Goal: Task Accomplishment & Management: Use online tool/utility

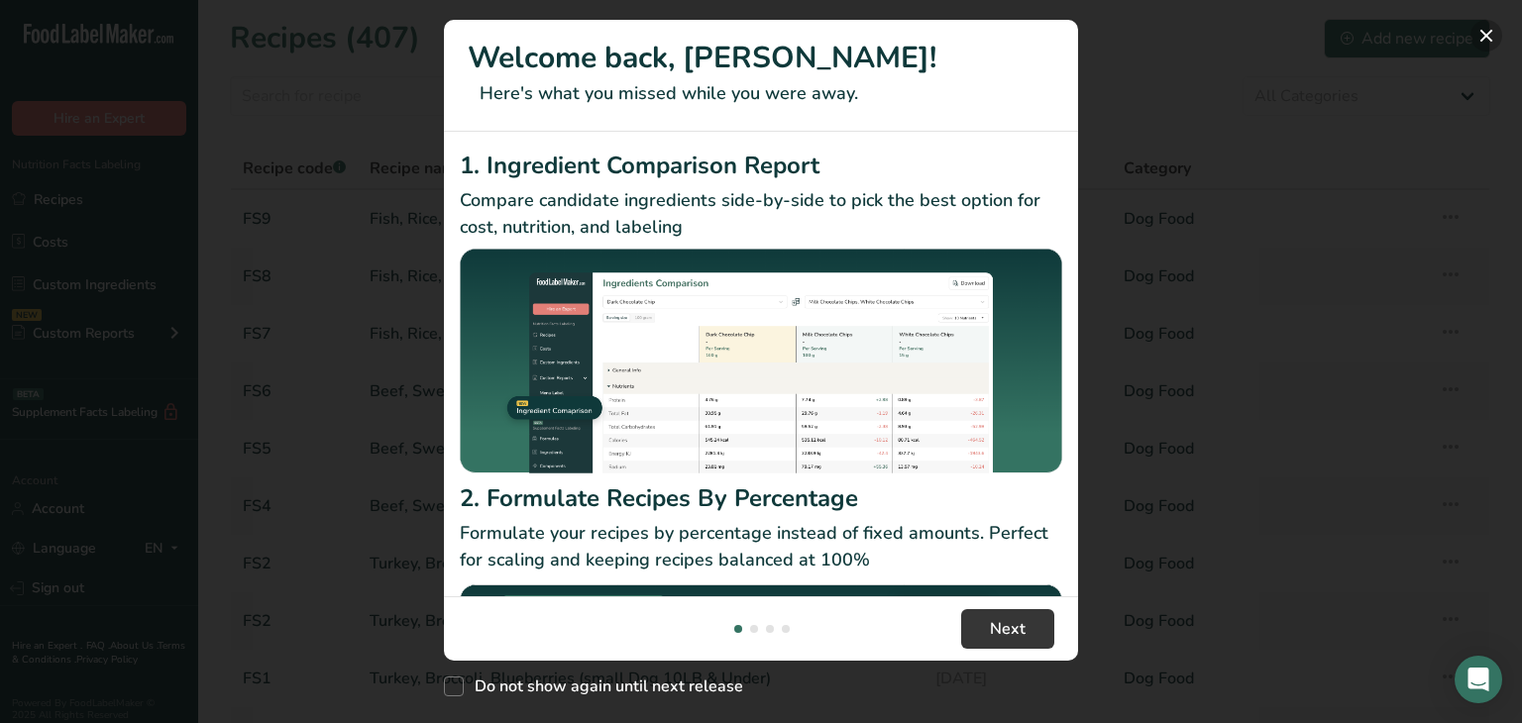
click at [1494, 31] on button "New Features" at bounding box center [1487, 36] width 32 height 32
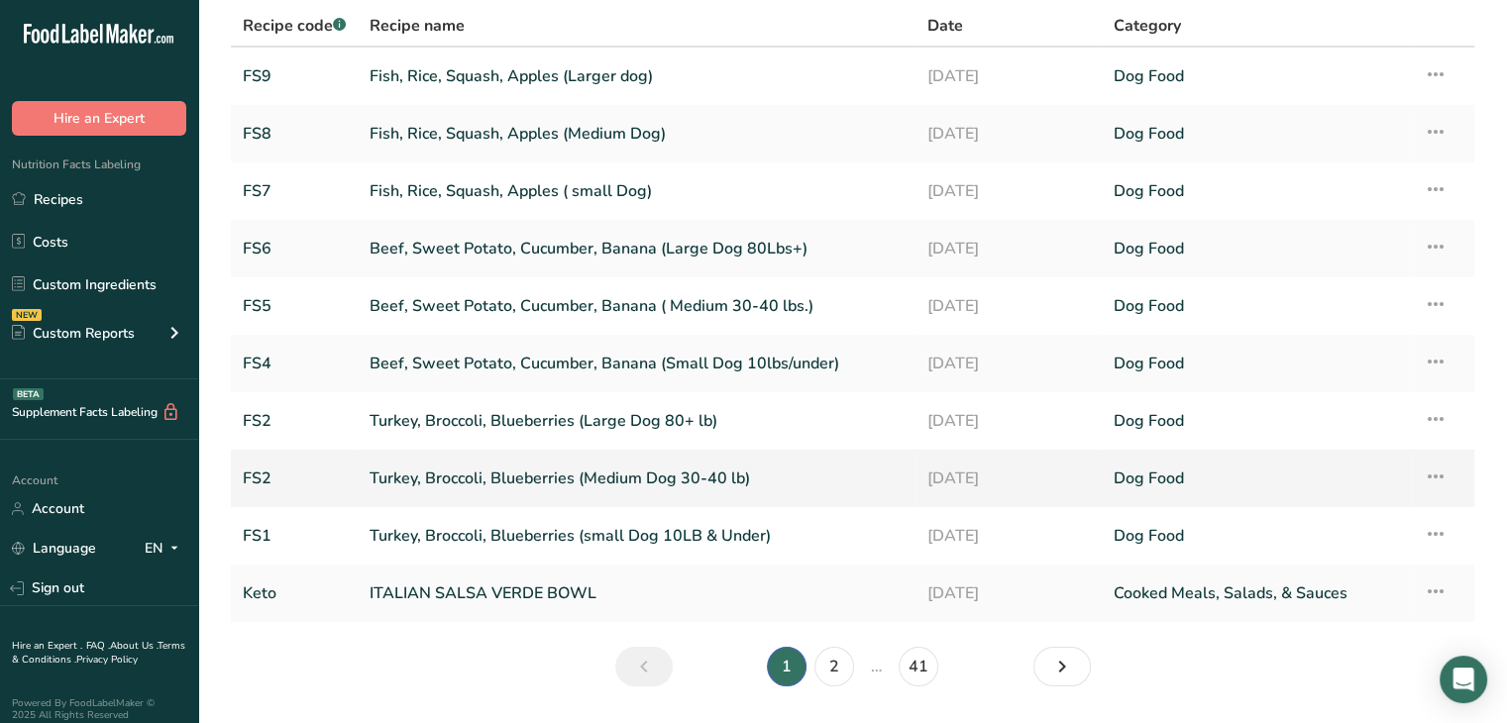
scroll to position [99, 0]
